Goal: Transaction & Acquisition: Purchase product/service

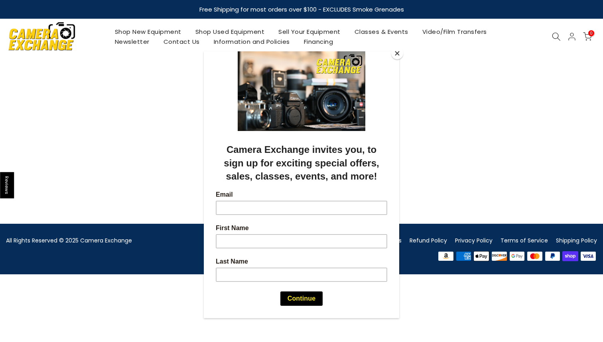
click at [396, 53] on button "Close" at bounding box center [397, 53] width 12 height 12
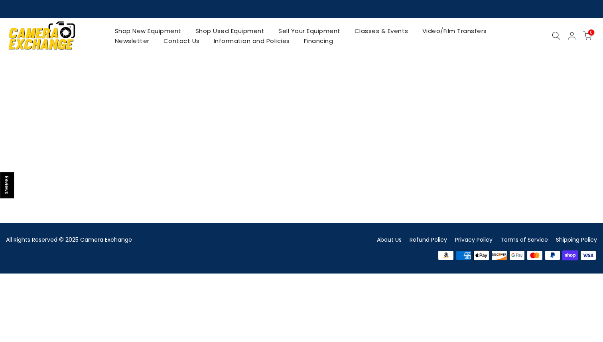
click at [213, 31] on link "Shop Used Equipment" at bounding box center [229, 31] width 83 height 10
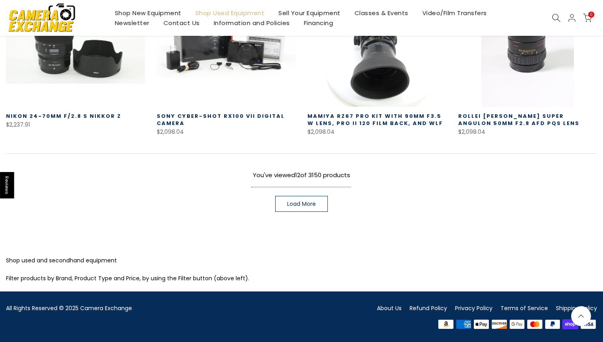
scroll to position [588, 0]
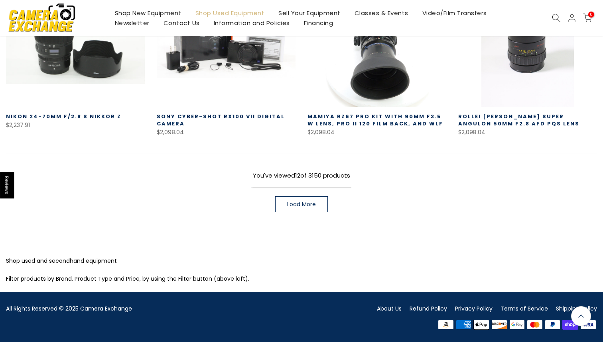
click at [290, 204] on span "Load More" at bounding box center [301, 205] width 29 height 6
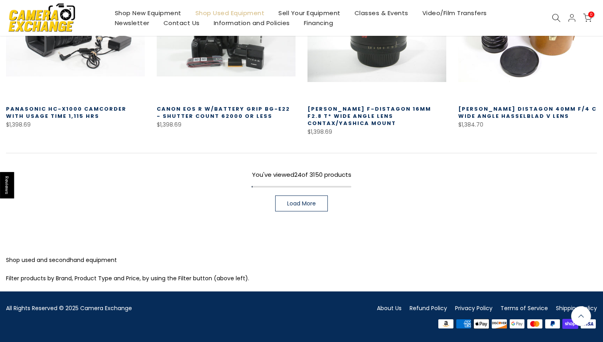
scroll to position [1144, 0]
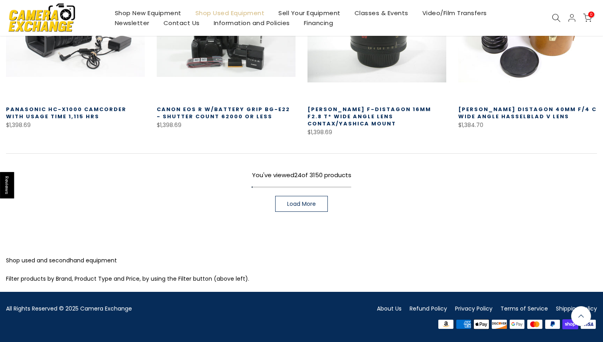
click at [299, 207] on span "Load More" at bounding box center [301, 204] width 29 height 6
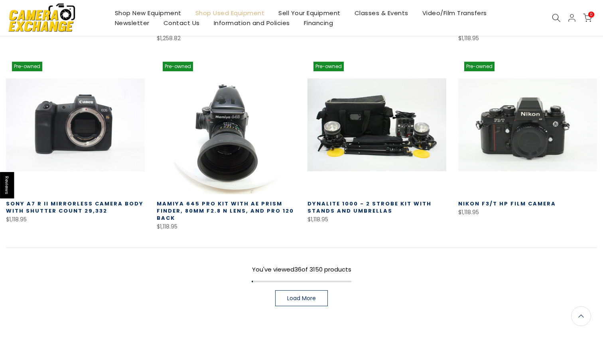
scroll to position [1616, 0]
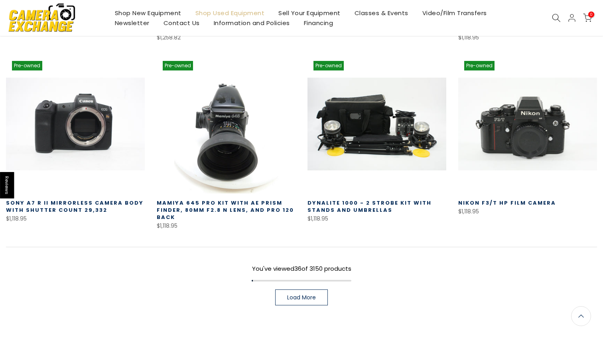
click at [296, 295] on span "Load More" at bounding box center [301, 298] width 29 height 6
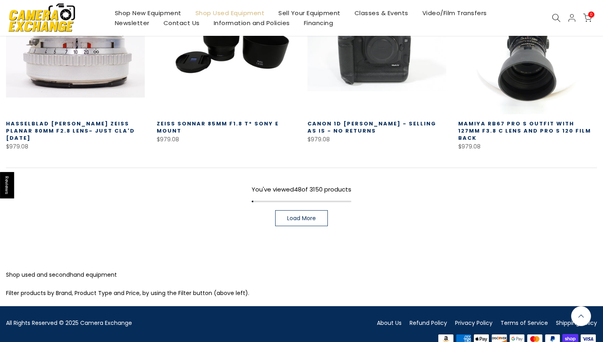
scroll to position [2259, 0]
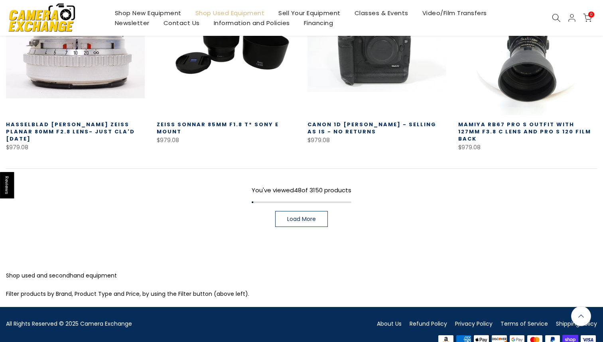
click at [312, 211] on link "Load More" at bounding box center [301, 219] width 53 height 16
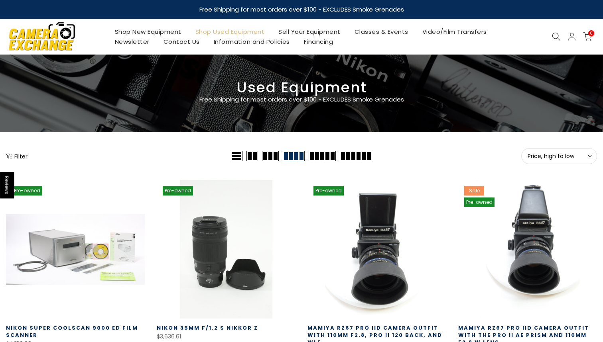
click at [555, 38] on icon at bounding box center [555, 36] width 9 height 9
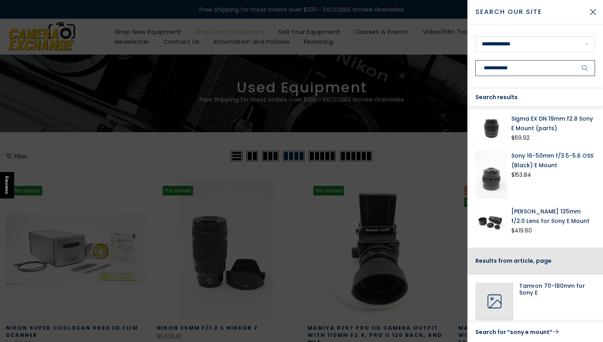
scroll to position [88, 0]
type input "**********"
click at [496, 182] on img at bounding box center [491, 175] width 32 height 48
